Goal: Task Accomplishment & Management: Manage account settings

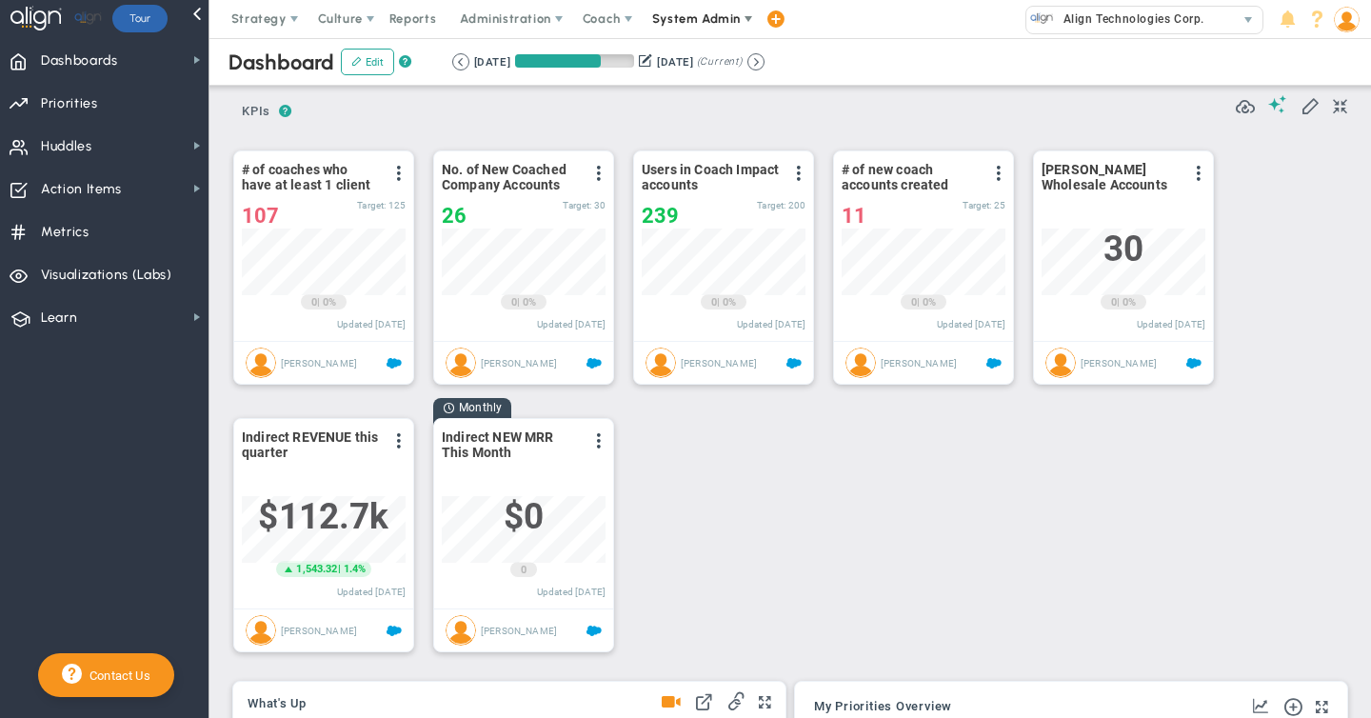
click at [675, 12] on span "System Admin" at bounding box center [696, 18] width 89 height 14
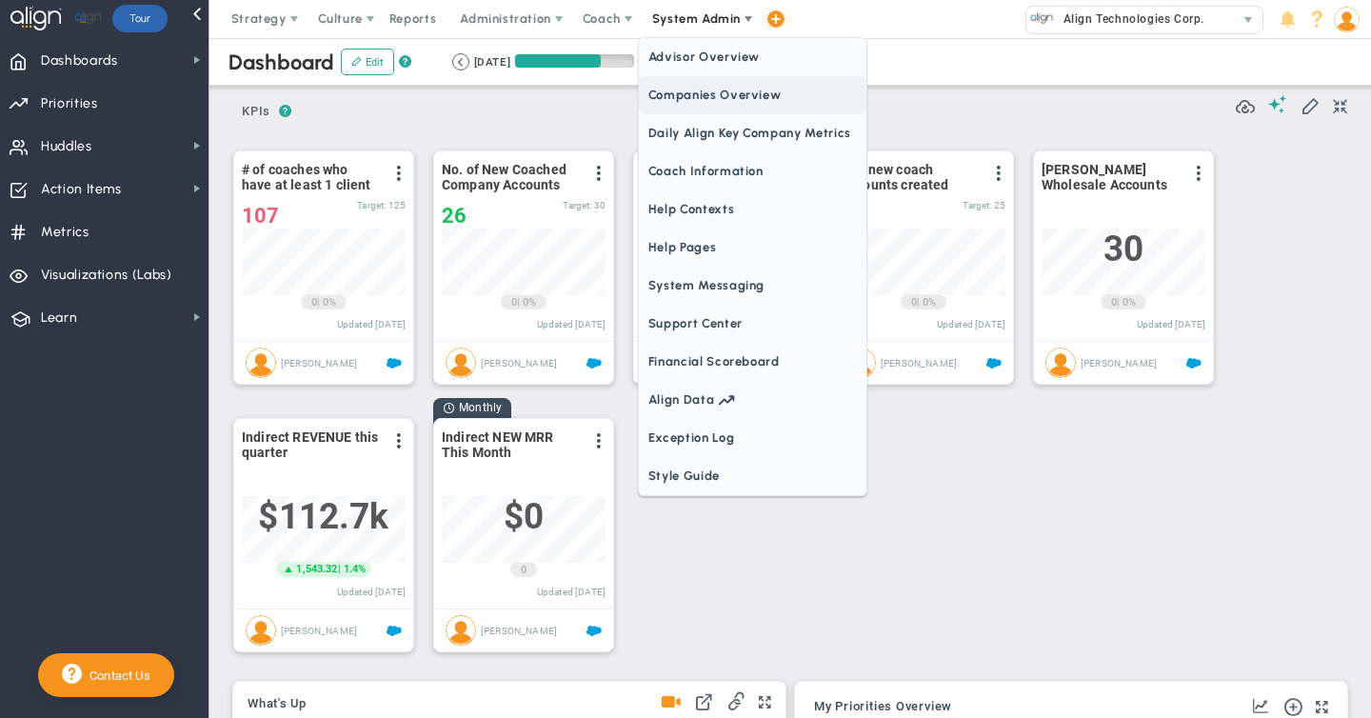
click at [667, 89] on span "Companies Overview" at bounding box center [753, 95] width 228 height 38
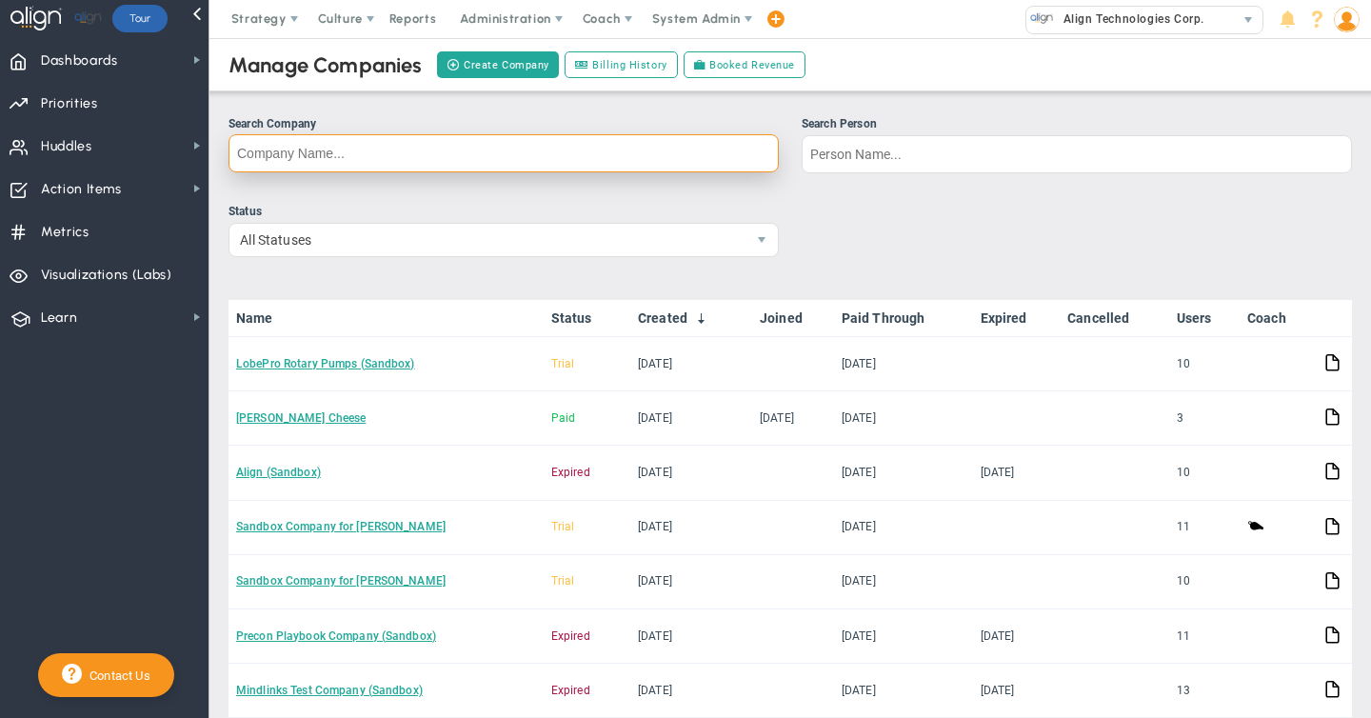
click at [314, 152] on input "Search Company" at bounding box center [504, 153] width 550 height 38
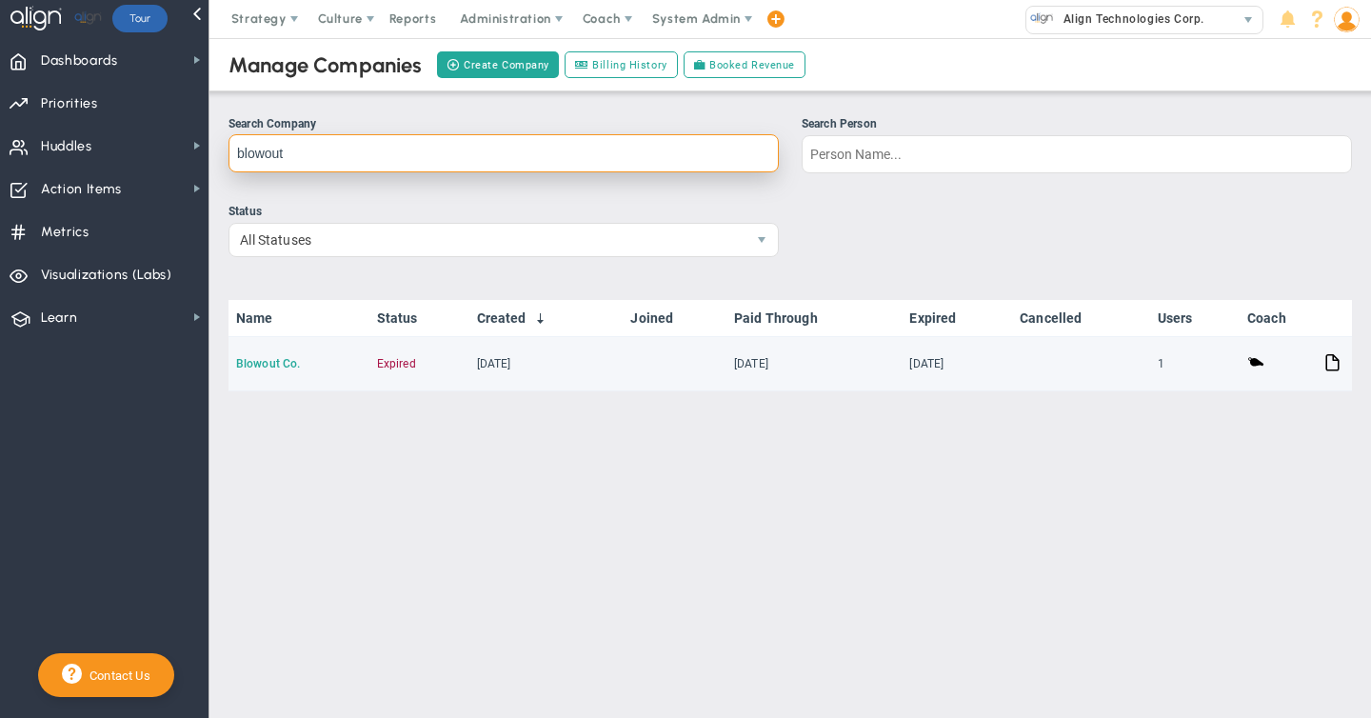
type input "blowout"
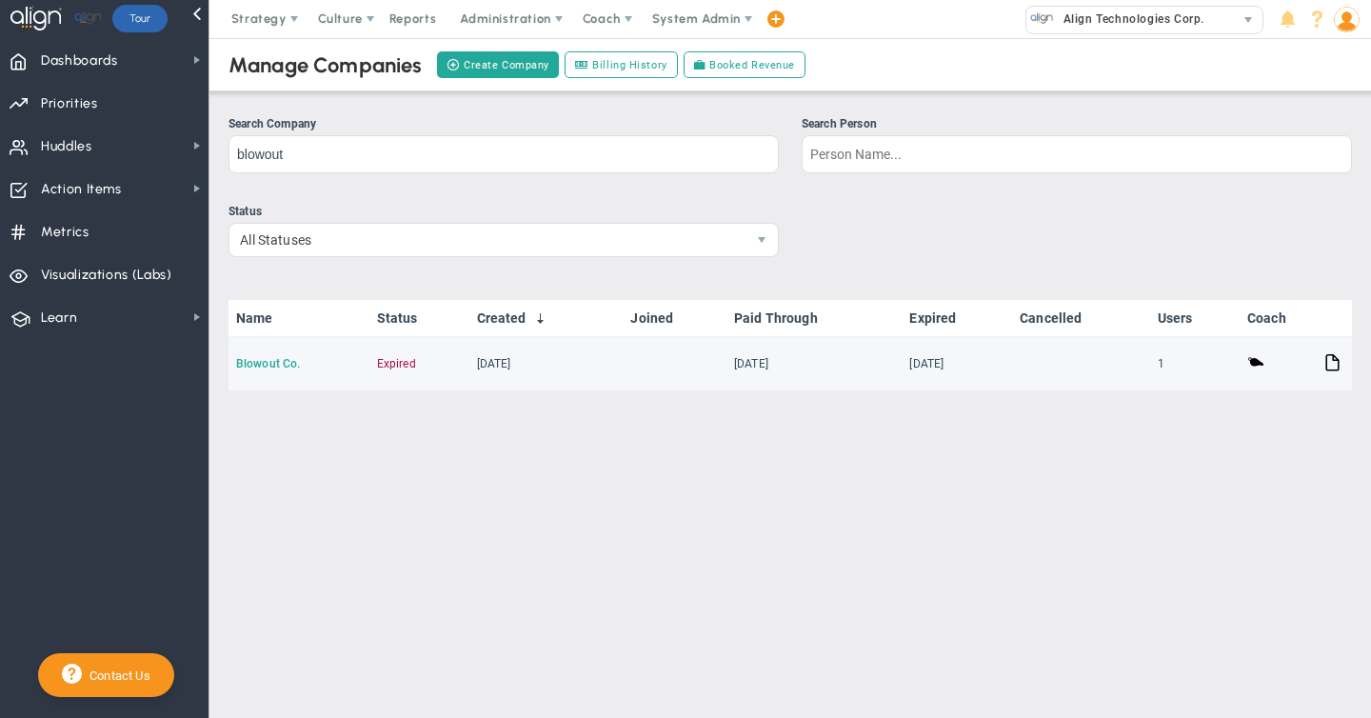
click at [271, 365] on link "Blowout Co." at bounding box center [268, 363] width 64 height 13
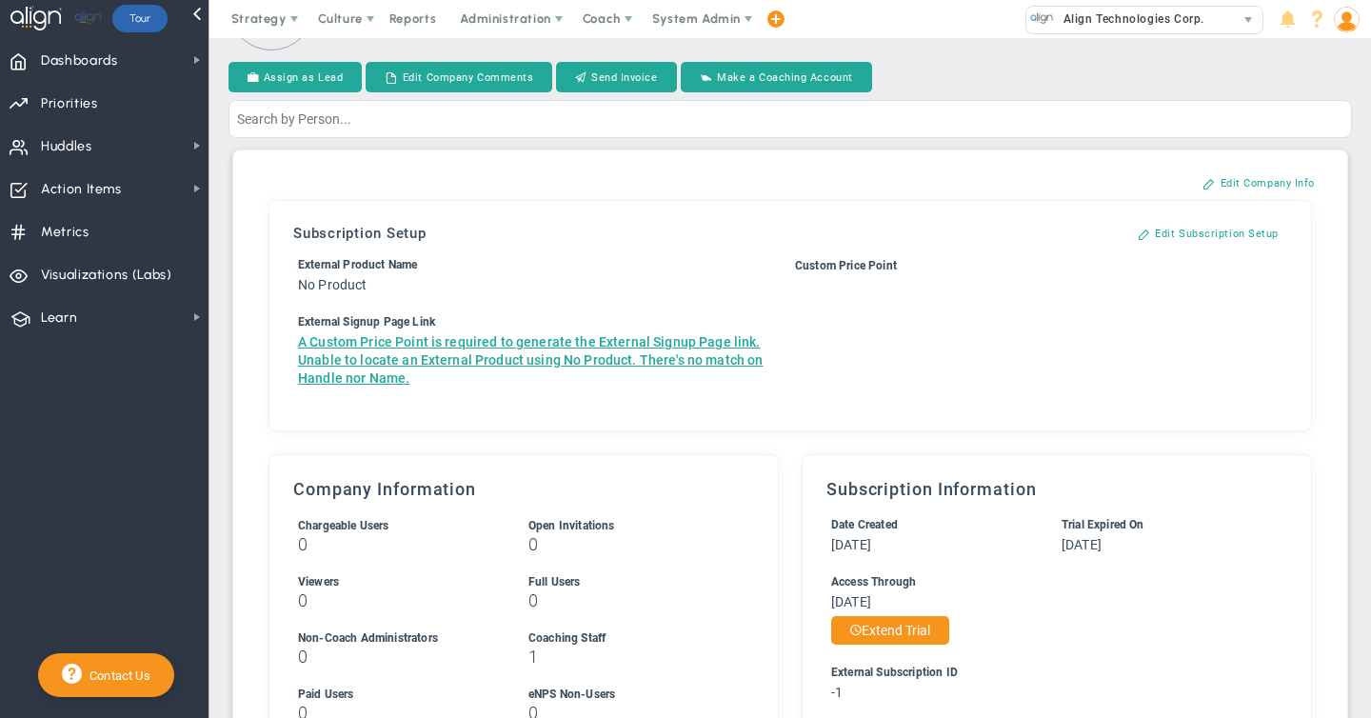
scroll to position [62, 0]
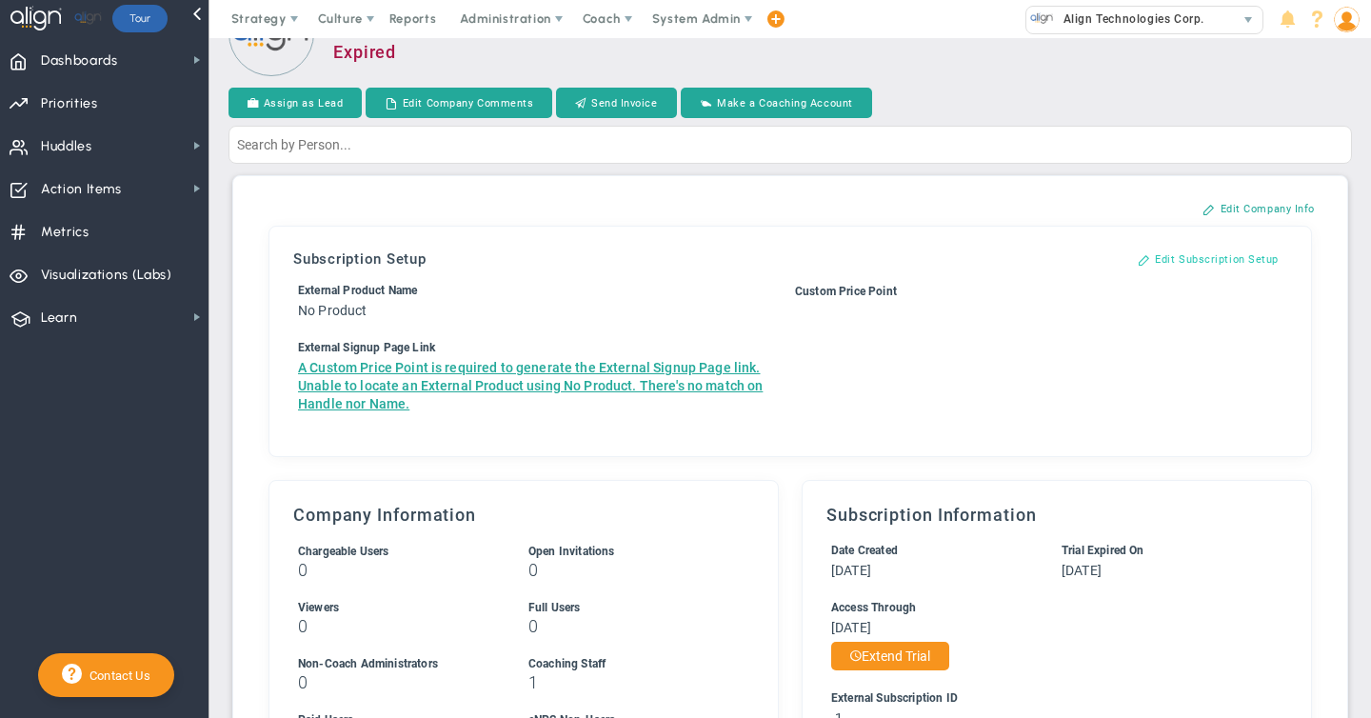
click at [1215, 257] on button "Edit Subscription Setup" at bounding box center [1208, 259] width 179 height 30
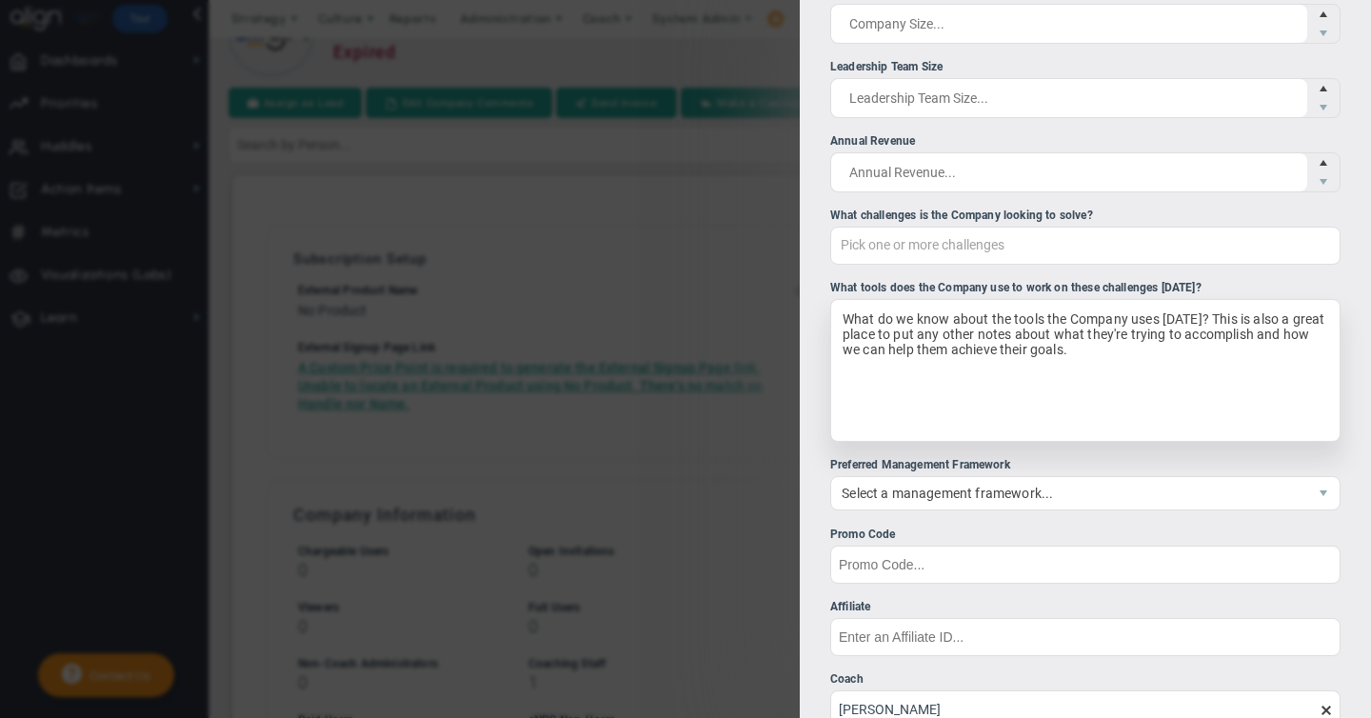
scroll to position [477, 0]
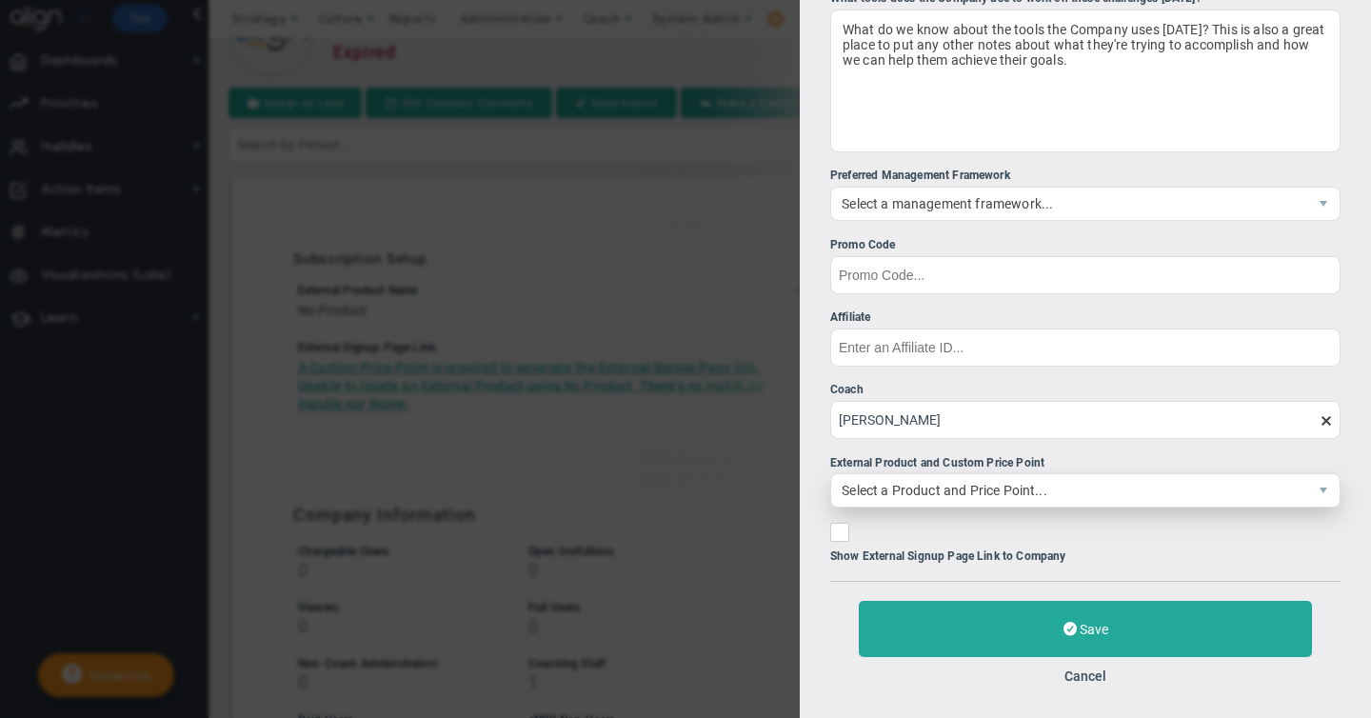
click at [963, 493] on span "Select a Product and Price Point..." at bounding box center [1069, 490] width 476 height 32
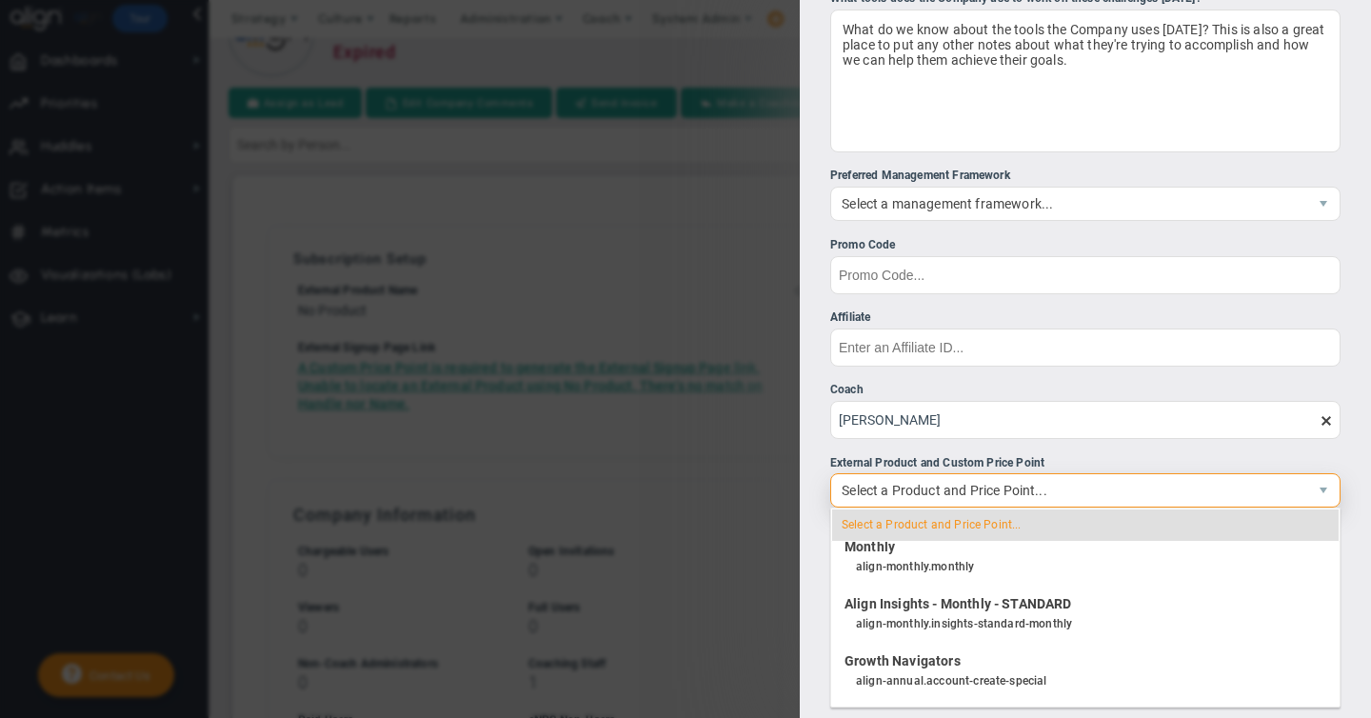
scroll to position [2227, 0]
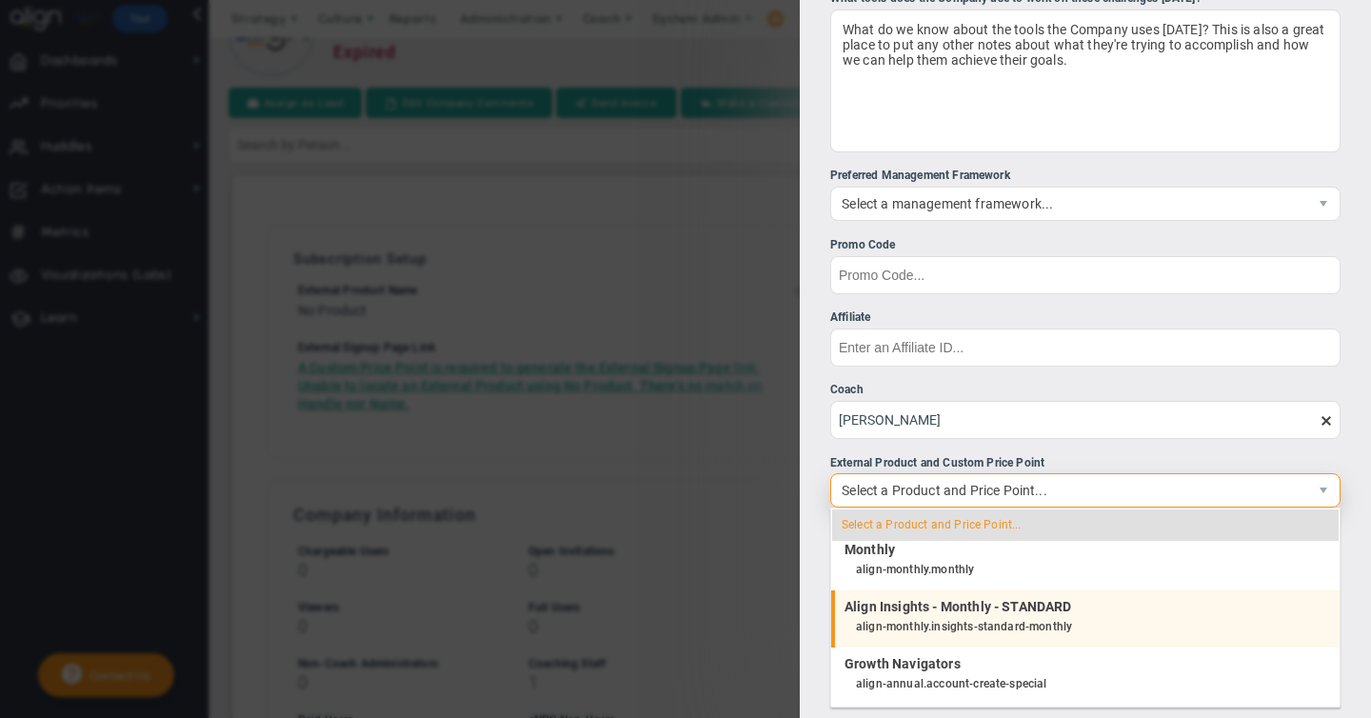
click at [888, 613] on h4 "Align Insights - Monthly - STANDARD" at bounding box center [1083, 606] width 476 height 17
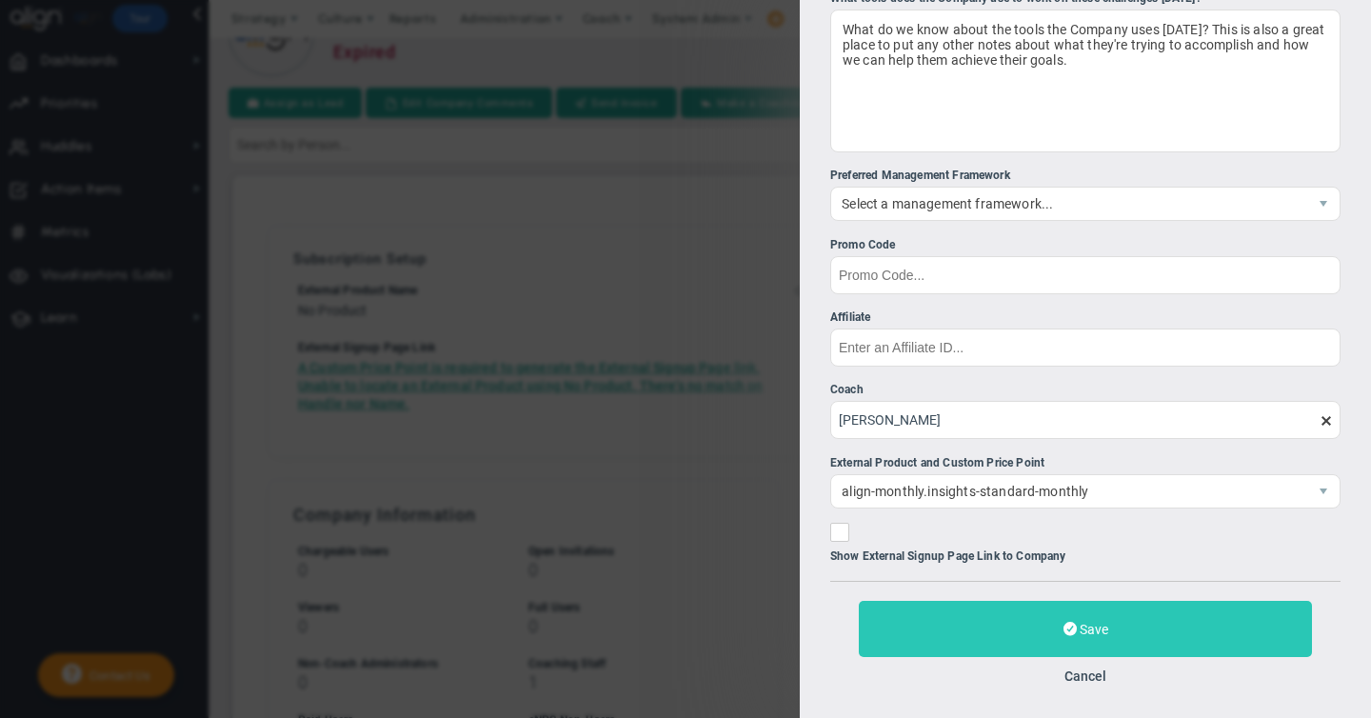
click at [1085, 631] on span "Save" at bounding box center [1094, 629] width 29 height 15
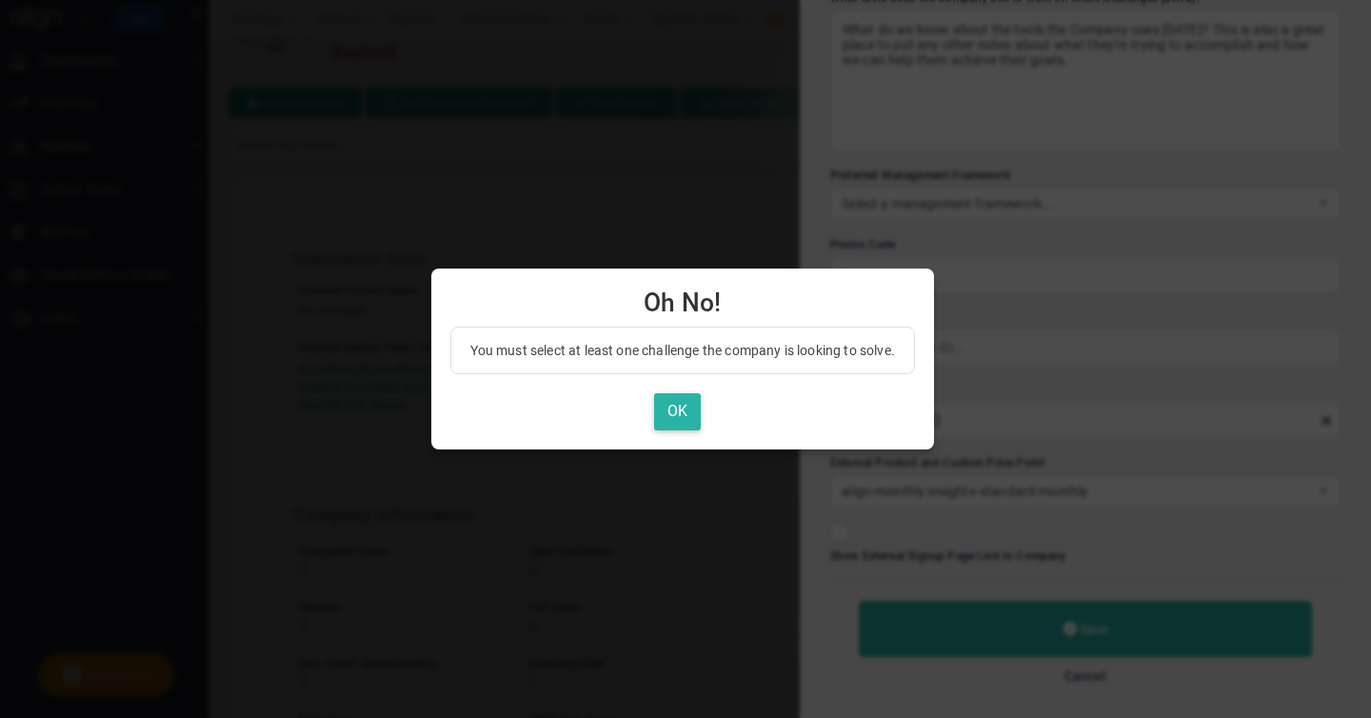
click at [695, 423] on button "OK" at bounding box center [677, 411] width 47 height 37
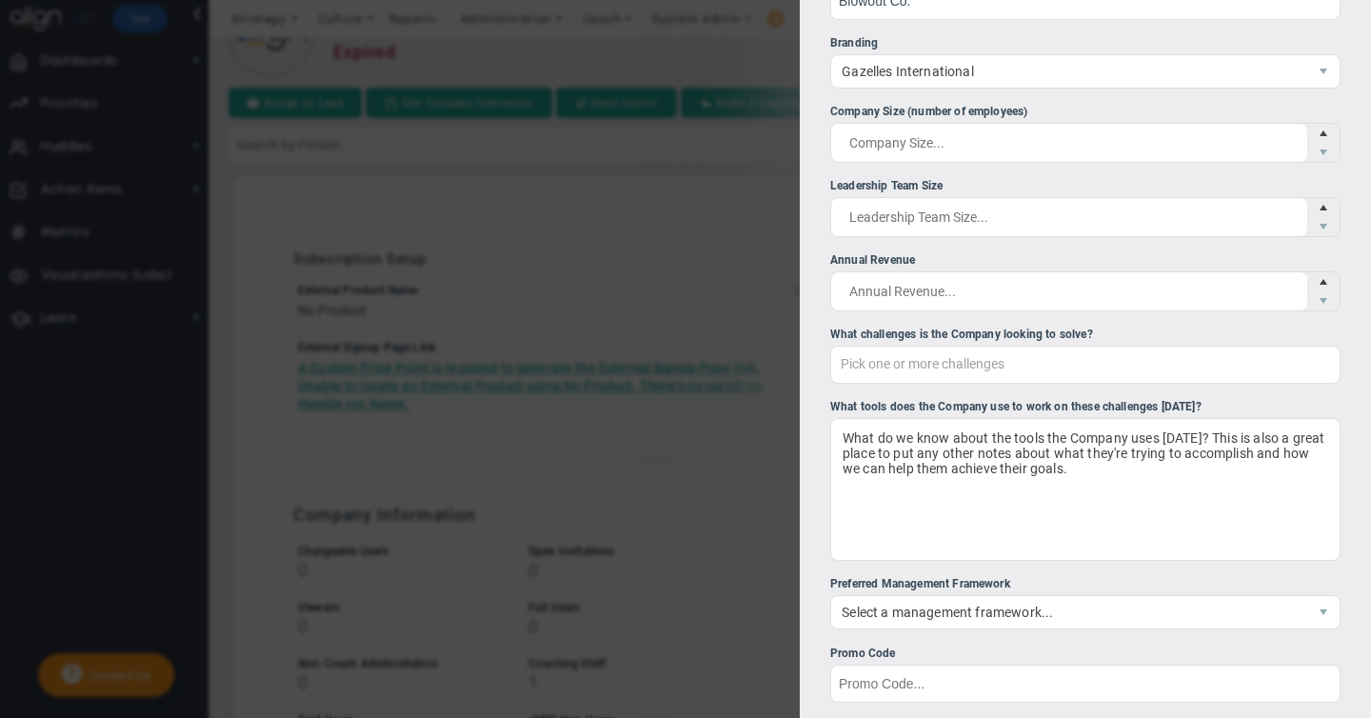
scroll to position [0, 0]
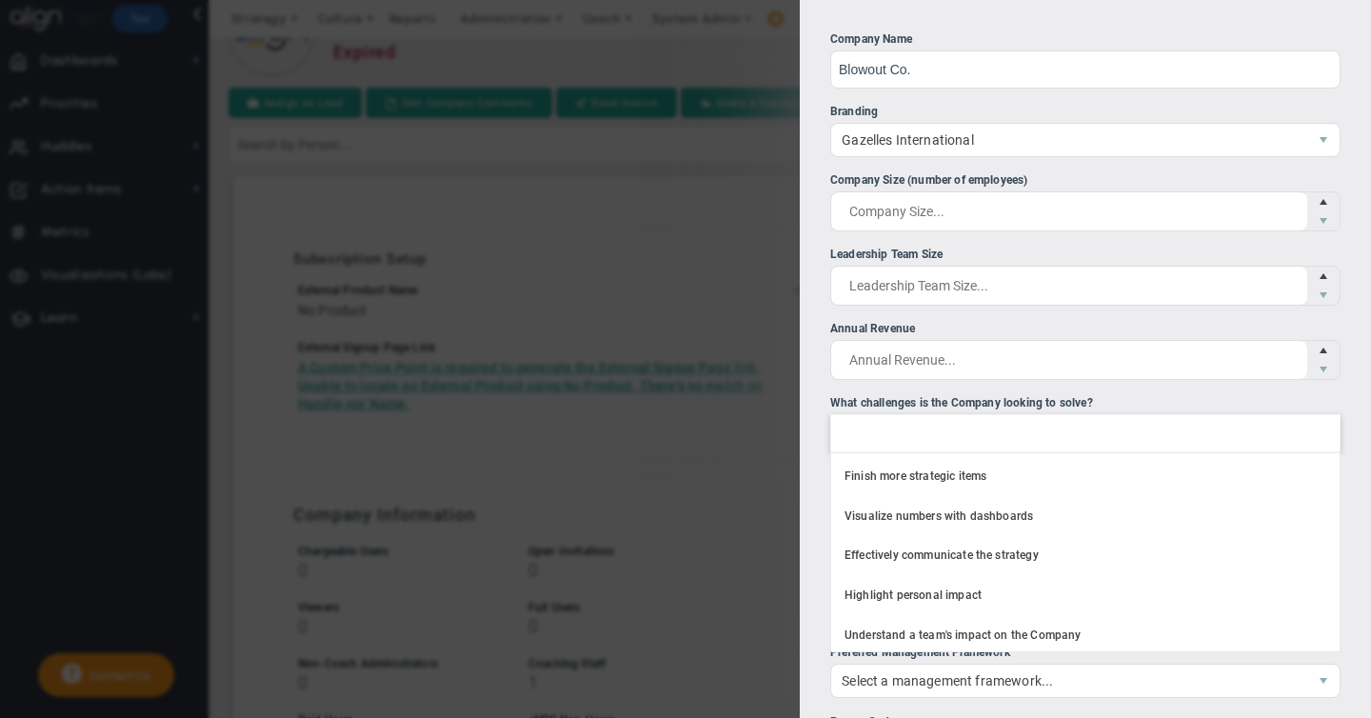
click at [953, 436] on div at bounding box center [1085, 433] width 510 height 38
click at [874, 436] on input "What challenges is the Company looking to solve? Finish more strategic items Vi…" at bounding box center [852, 432] width 43 height 34
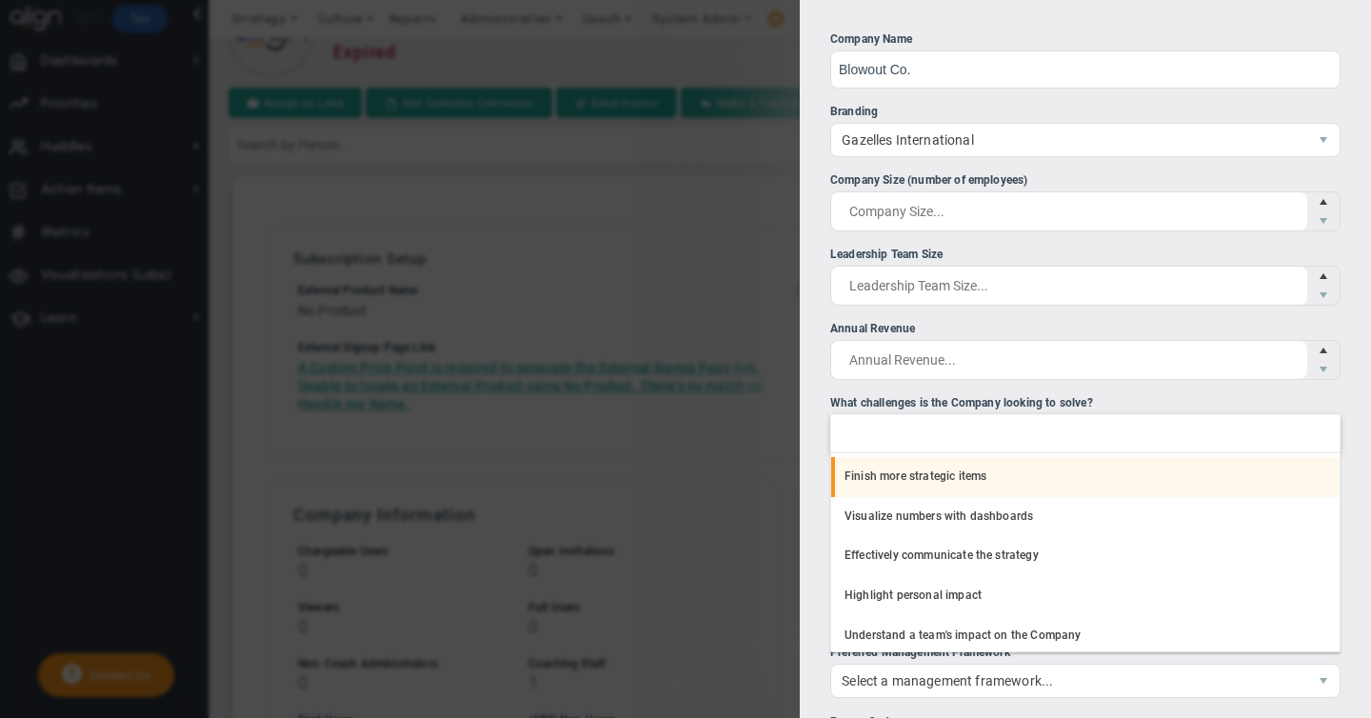
click at [917, 477] on li "Finish more strategic items" at bounding box center [1085, 477] width 509 height 40
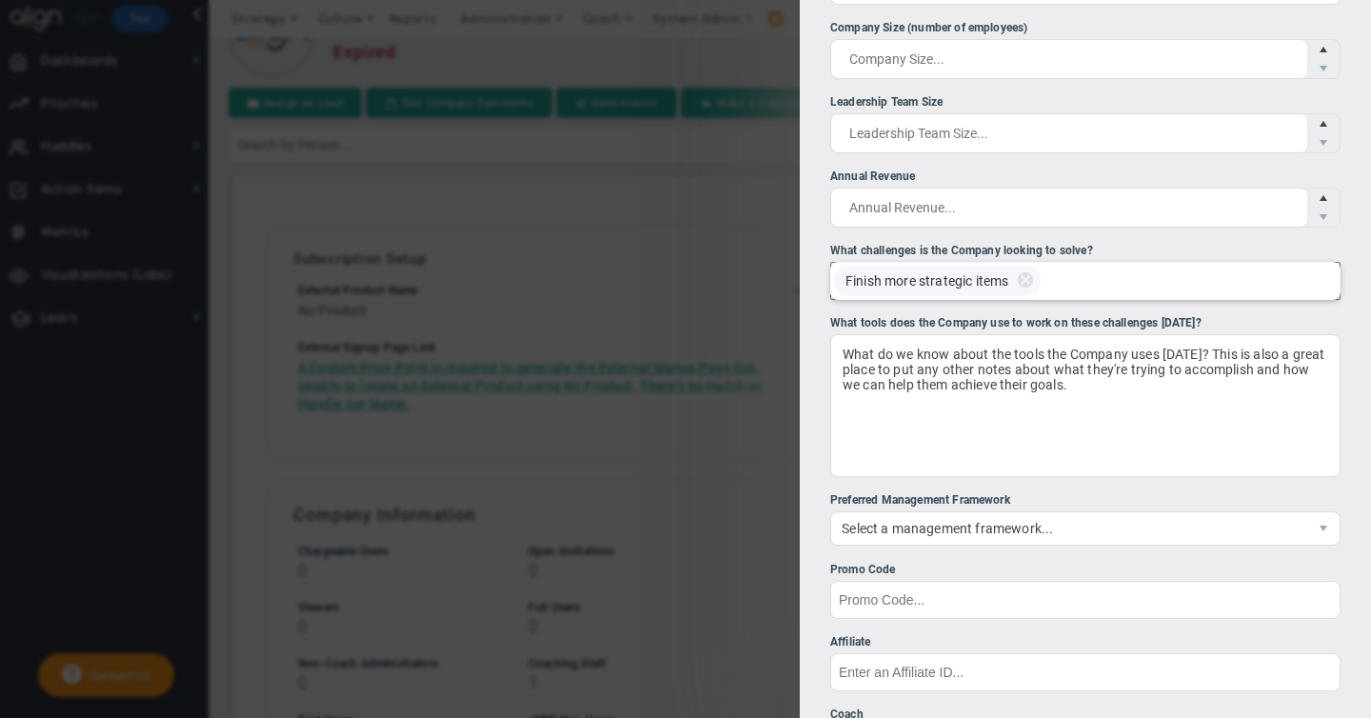
scroll to position [477, 0]
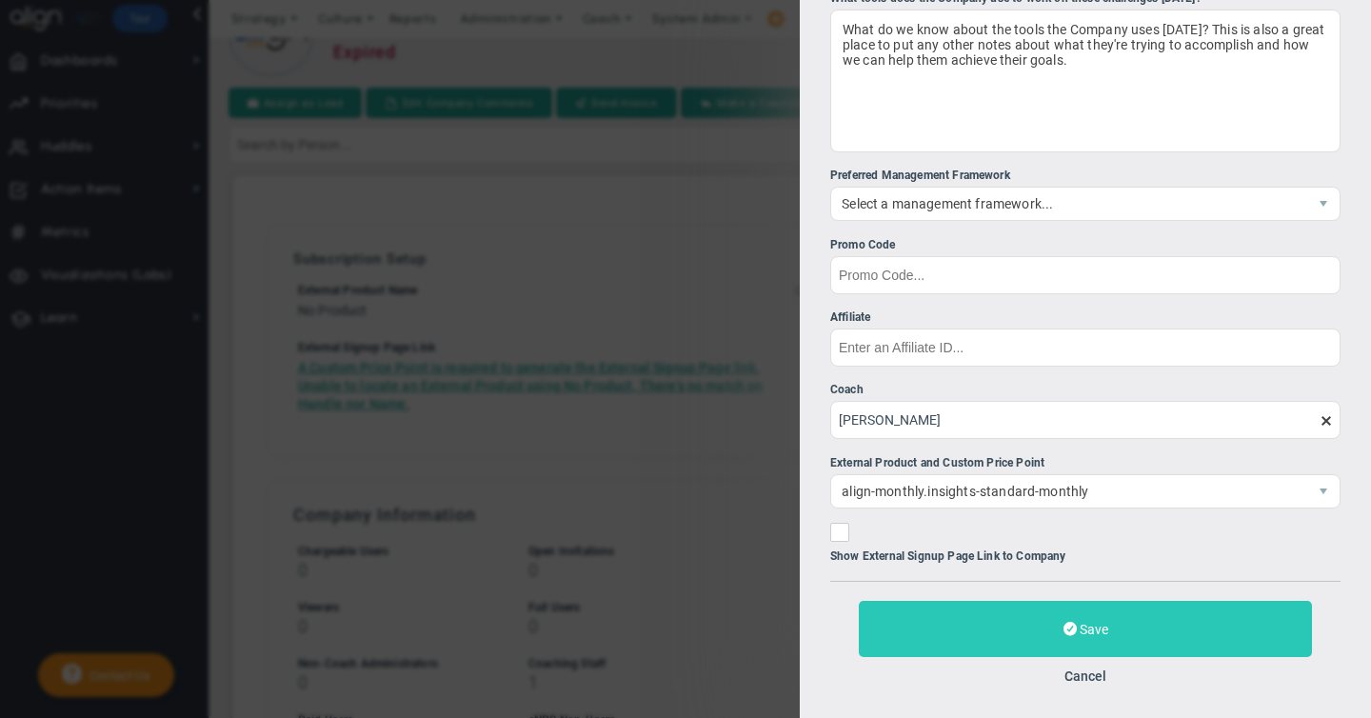
click at [1073, 631] on span at bounding box center [1070, 629] width 13 height 18
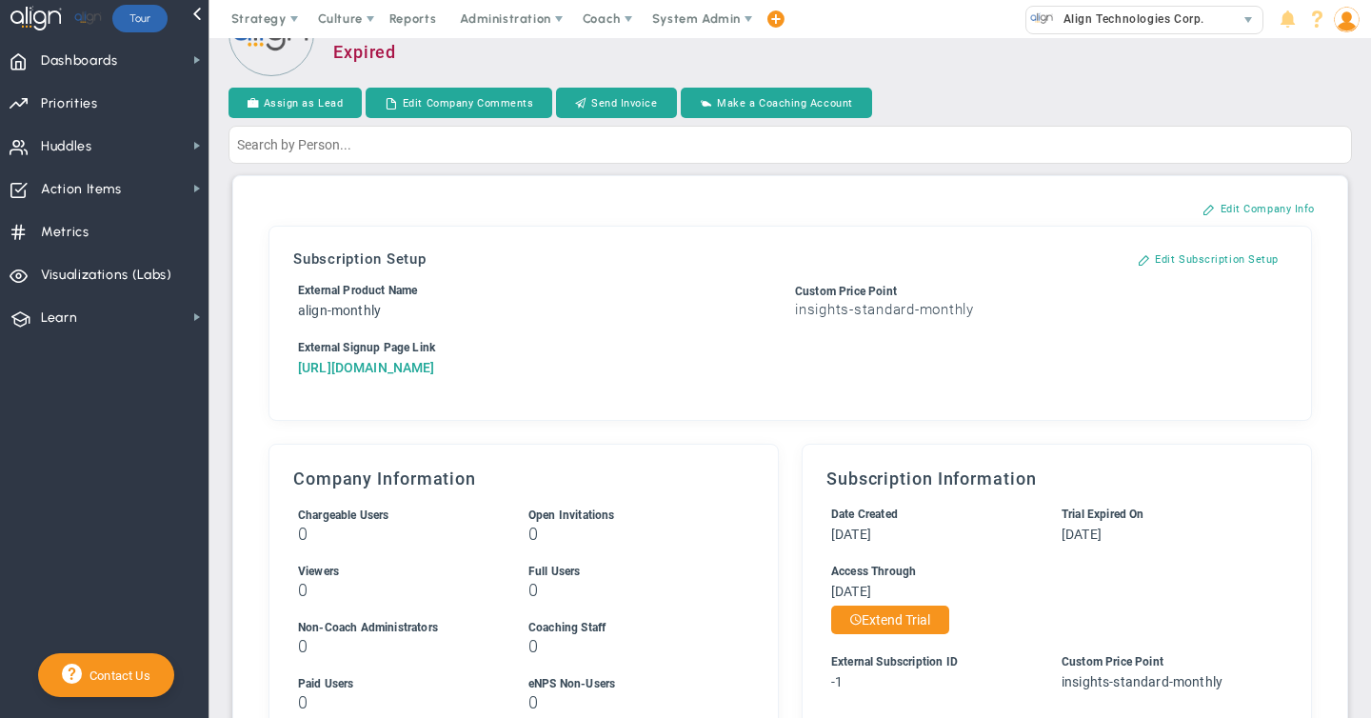
click at [435, 375] on a=0&reference=2282&organization=Blowout+Co "[URL][DOMAIN_NAME]" at bounding box center [366, 367] width 137 height 15
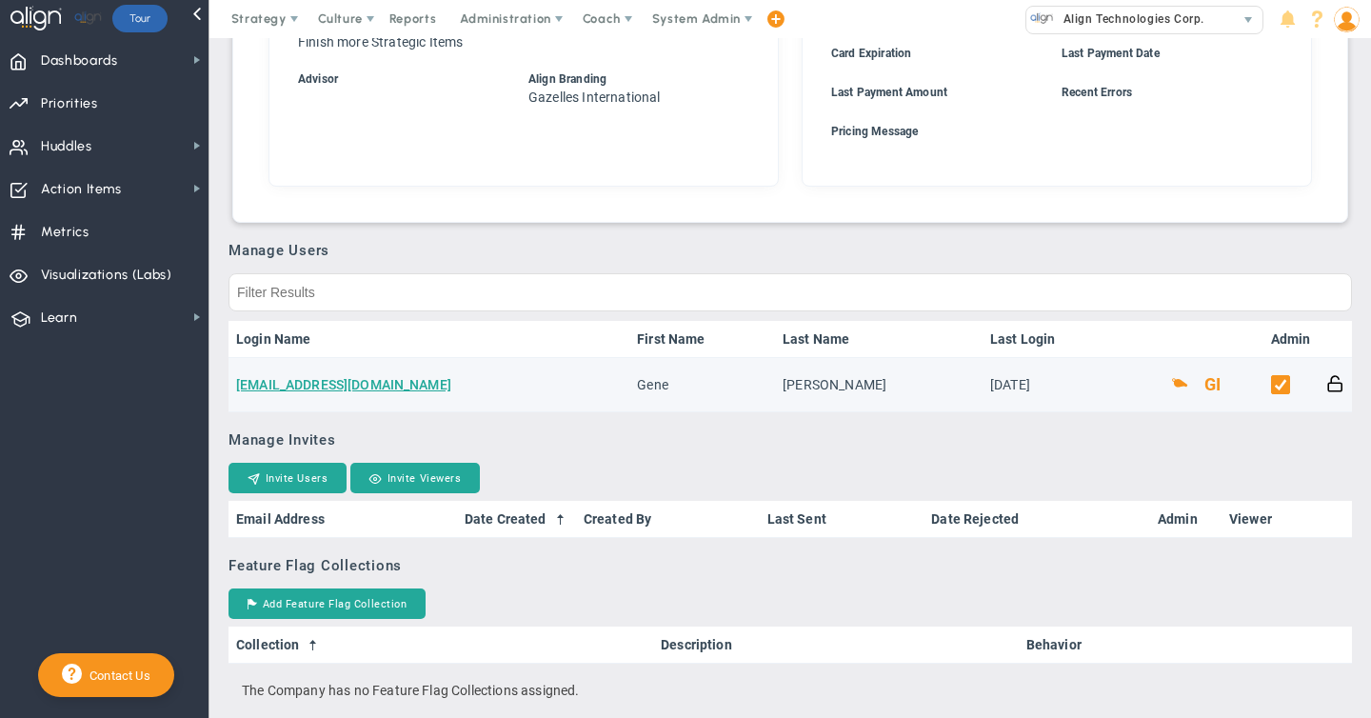
scroll to position [839, 0]
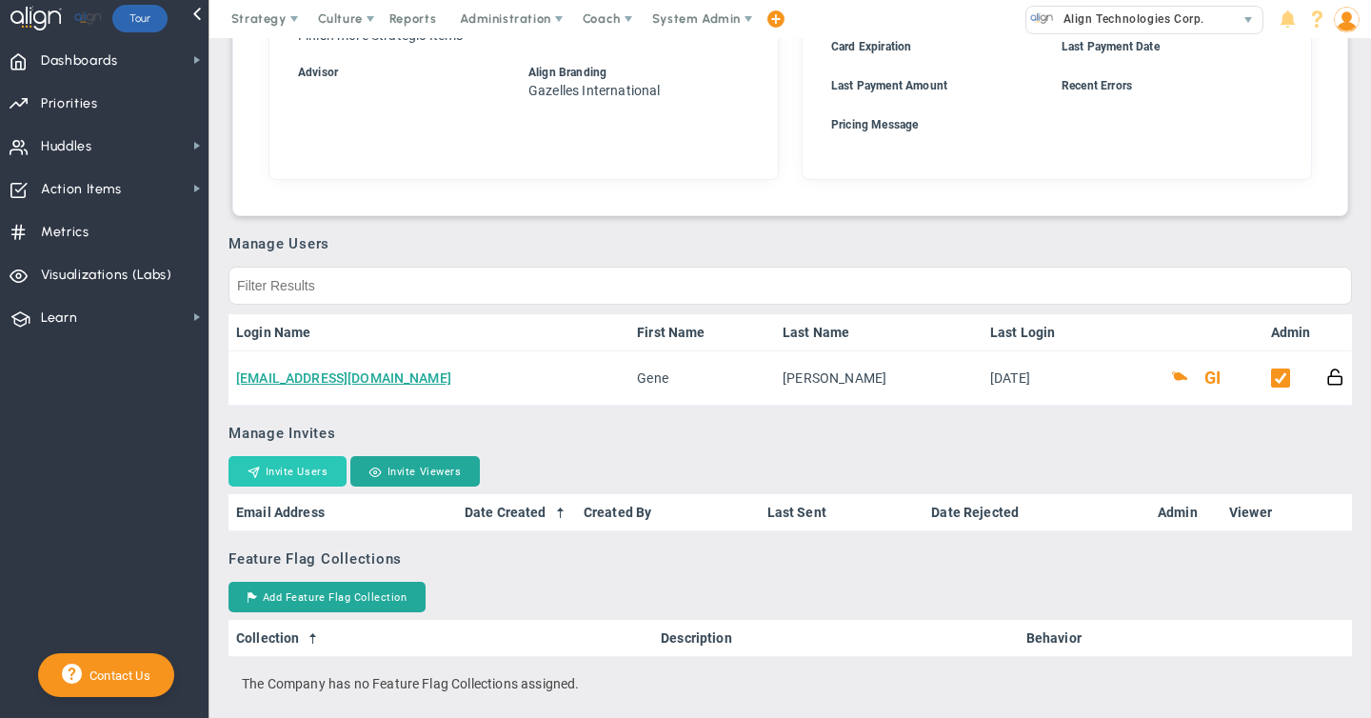
click at [284, 487] on button "Invite Users" at bounding box center [288, 471] width 118 height 30
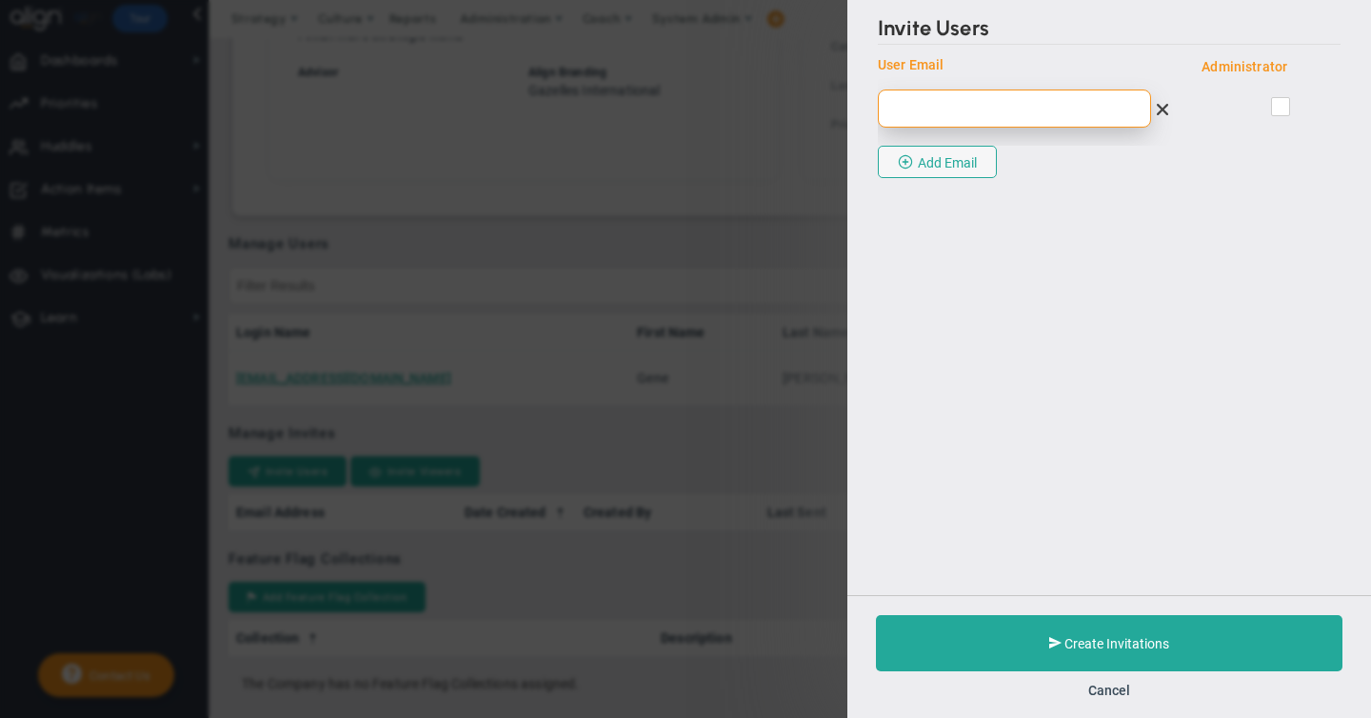
click at [954, 111] on input "email" at bounding box center [1014, 109] width 273 height 38
paste input "[PERSON_NAME][EMAIL_ADDRESS][DOMAIN_NAME]"
type input "[PERSON_NAME][EMAIL_ADDRESS][DOMAIN_NAME]"
click at [1281, 107] on input "checkbox" at bounding box center [1282, 110] width 12 height 19
checkbox input "true"
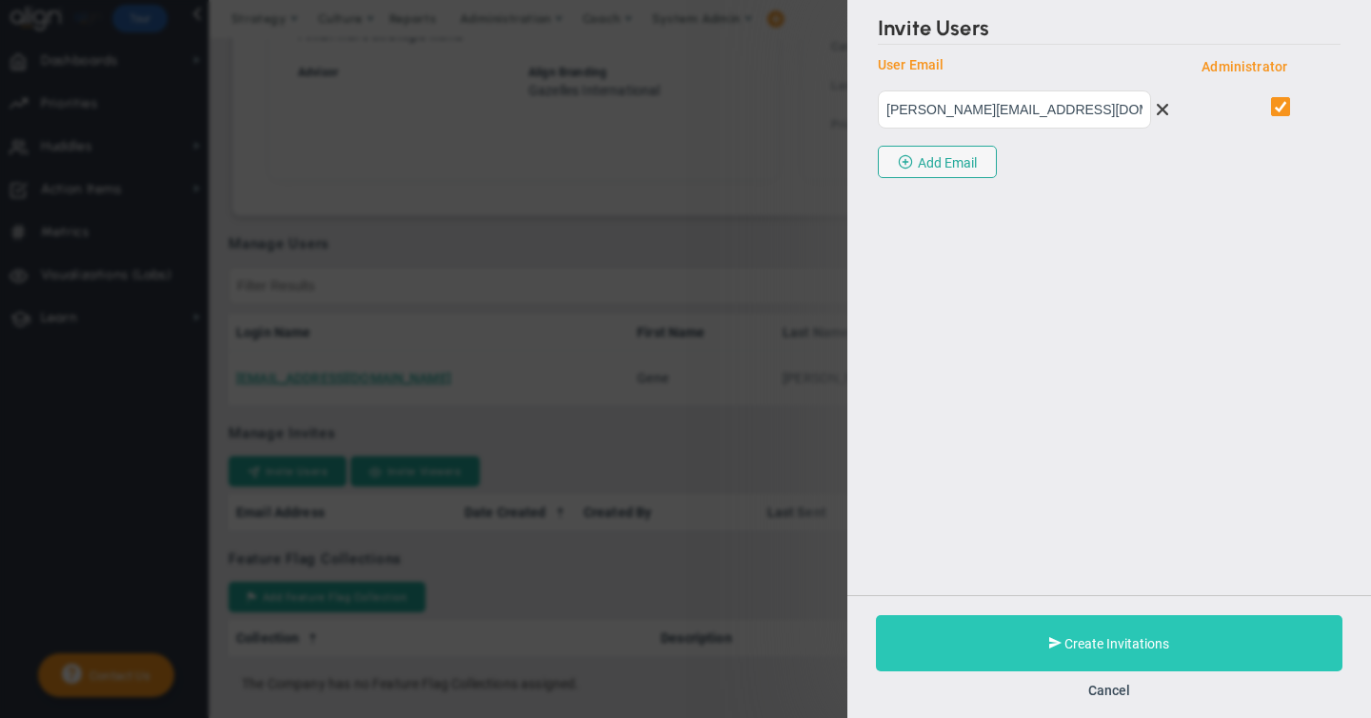
click at [1104, 639] on span "Create Invitations" at bounding box center [1117, 643] width 105 height 15
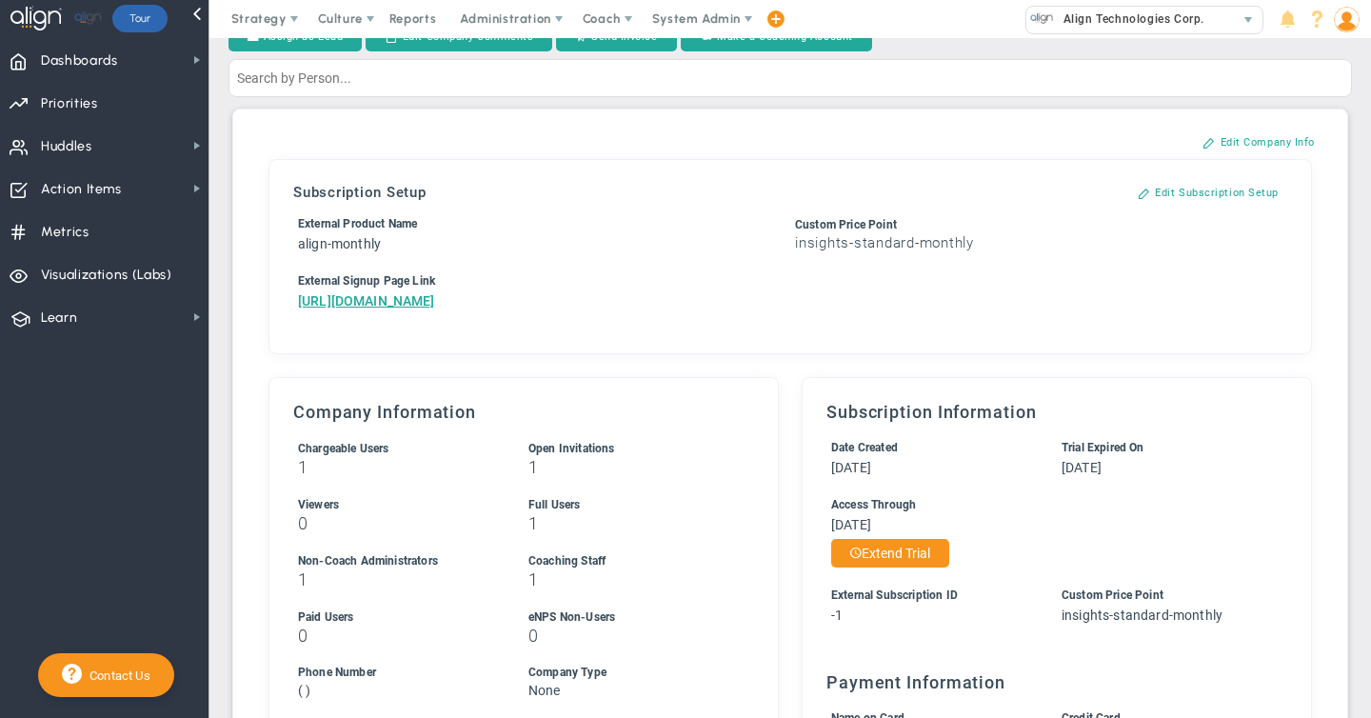
scroll to position [117, 0]
